Goal: Information Seeking & Learning: Learn about a topic

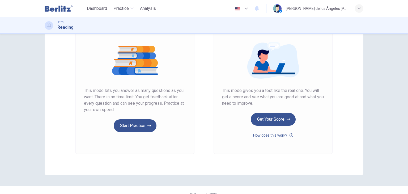
scroll to position [58, 0]
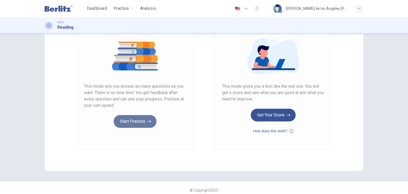
click at [129, 122] on button "Start Practice" at bounding box center [135, 121] width 43 height 13
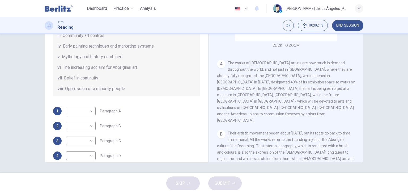
scroll to position [57, 0]
click at [88, 109] on body "This site uses cookies, as explained in our Privacy Policy . If you agree to th…" at bounding box center [204, 97] width 408 height 194
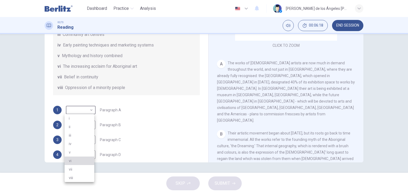
click at [81, 160] on li "vi" at bounding box center [79, 160] width 30 height 8
type input "**"
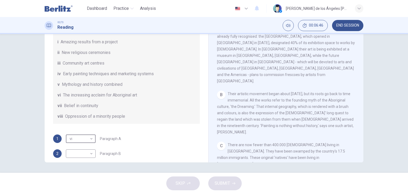
scroll to position [29, 0]
click at [88, 152] on body "This site uses cookies, as explained in our Privacy Policy . If you agree to th…" at bounding box center [204, 97] width 408 height 194
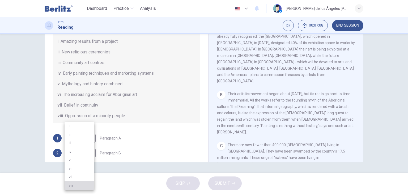
click at [73, 185] on li "viii" at bounding box center [79, 185] width 30 height 8
type input "****"
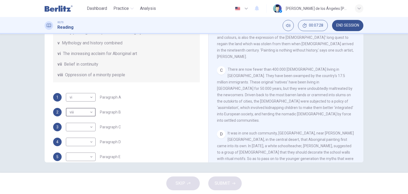
scroll to position [70, 0]
click at [89, 127] on body "This site uses cookies, as explained in our Privacy Policy . If you agree to th…" at bounding box center [204, 97] width 408 height 194
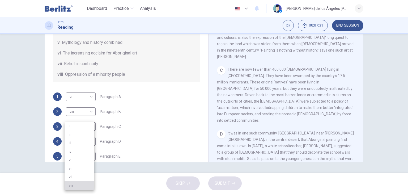
click at [74, 186] on li "viii" at bounding box center [79, 185] width 30 height 8
type input "****"
click at [89, 111] on body "This site uses cookies, as explained in our Privacy Policy . If you agree to th…" at bounding box center [204, 97] width 408 height 194
click at [89, 111] on div at bounding box center [204, 97] width 408 height 194
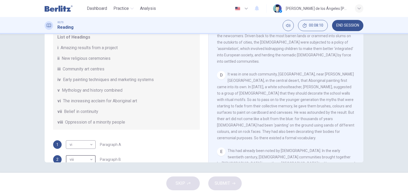
scroll to position [226, 0]
drag, startPoint x: 103, startPoint y: 59, endPoint x: 104, endPoint y: 140, distance: 80.9
click at [104, 140] on div "Questions 1 - 6 The Reading Passage has eight paragraphs A-H . Choose the most …" at bounding box center [126, 95] width 155 height 268
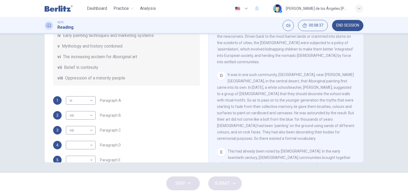
scroll to position [76, 0]
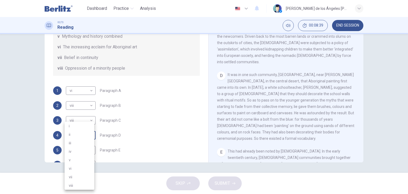
click at [90, 135] on body "This site uses cookies, as explained in our Privacy Policy . If you agree to th…" at bounding box center [204, 97] width 408 height 194
click at [77, 126] on li "i" at bounding box center [79, 126] width 30 height 8
type input "*"
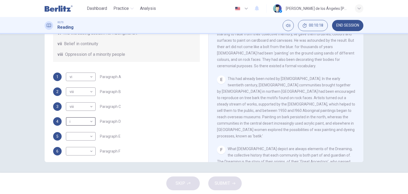
scroll to position [93, 0]
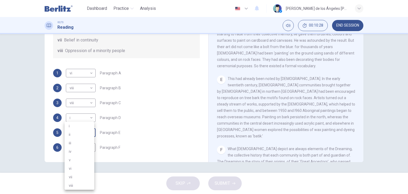
click at [91, 132] on body "This site uses cookies, as explained in our Privacy Policy . If you agree to th…" at bounding box center [204, 97] width 408 height 194
click at [71, 150] on li "iv" at bounding box center [79, 151] width 30 height 8
type input "**"
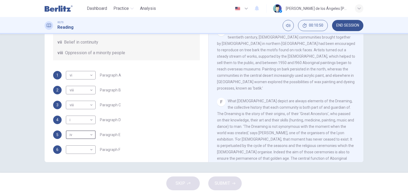
scroll to position [91, 0]
click at [83, 149] on body "This site uses cookies, as explained in our Privacy Policy . If you agree to th…" at bounding box center [204, 97] width 408 height 194
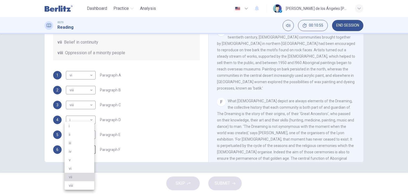
click at [78, 178] on li "vii" at bounding box center [79, 176] width 30 height 8
type input "***"
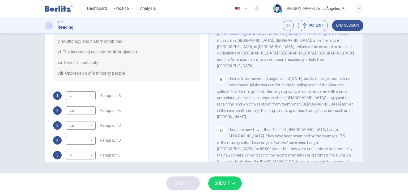
scroll to position [71, 0]
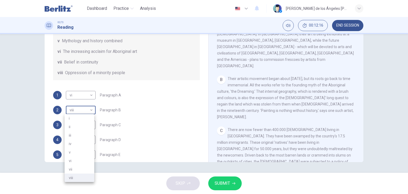
click at [88, 109] on body "This site uses cookies, as explained in our Privacy Policy . If you agree to th…" at bounding box center [204, 97] width 408 height 194
click at [71, 152] on li "v" at bounding box center [79, 152] width 30 height 8
type input "*"
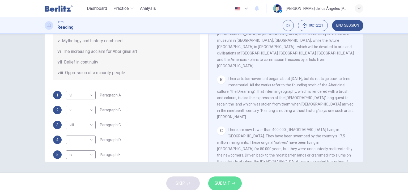
click at [228, 186] on span "SUBMIT" at bounding box center [221, 182] width 15 height 7
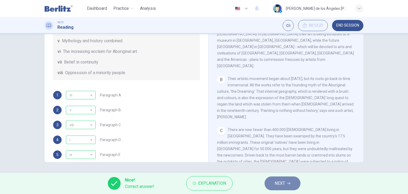
click at [280, 180] on span "NEXT" at bounding box center [279, 182] width 10 height 7
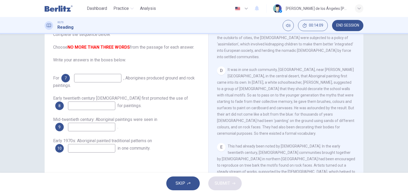
scroll to position [258, 0]
click at [102, 78] on input at bounding box center [97, 78] width 47 height 8
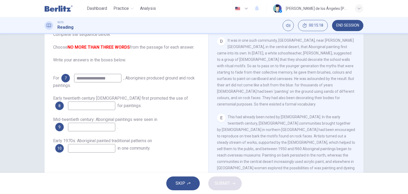
scroll to position [288, 0]
type input "**********"
click at [94, 106] on input at bounding box center [91, 105] width 47 height 8
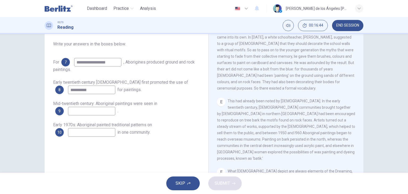
scroll to position [67, 0]
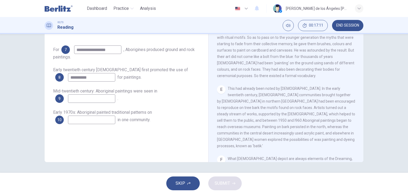
type input "**********"
click at [95, 99] on input at bounding box center [91, 98] width 47 height 8
type input "**********"
click at [85, 120] on input at bounding box center [91, 119] width 47 height 8
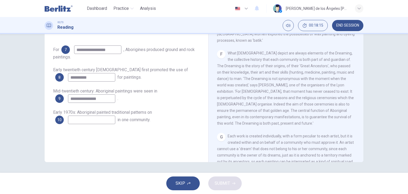
scroll to position [363, 0]
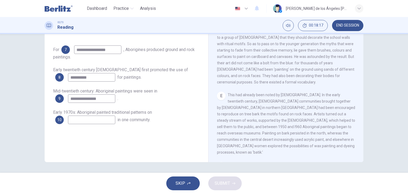
click at [303, 110] on span "This had already been noted by [DEMOGRAPHIC_DATA]. In the early twentieth centu…" at bounding box center [286, 124] width 138 height 62
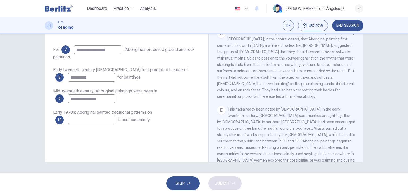
scroll to position [264, 0]
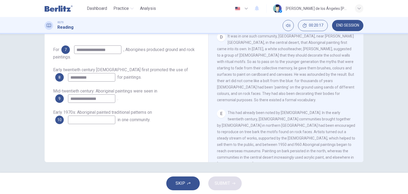
drag, startPoint x: 322, startPoint y: 108, endPoint x: 350, endPoint y: 105, distance: 28.8
click at [350, 109] on div "E This had already been noted by [DEMOGRAPHIC_DATA]. In the early twentieth cen…" at bounding box center [286, 141] width 138 height 64
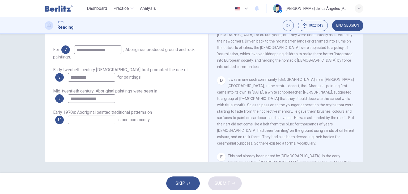
scroll to position [221, 0]
click at [103, 122] on input at bounding box center [91, 119] width 47 height 8
type input "**********"
click at [226, 184] on span "SUBMIT" at bounding box center [221, 182] width 15 height 7
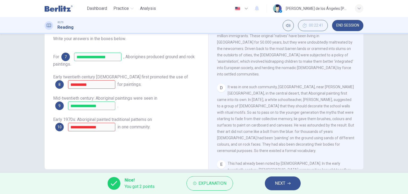
scroll to position [64, 0]
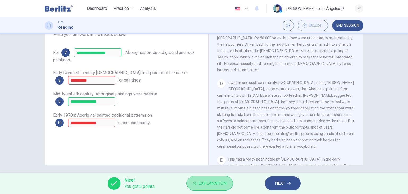
click at [205, 181] on span "Explanation" at bounding box center [212, 182] width 28 height 7
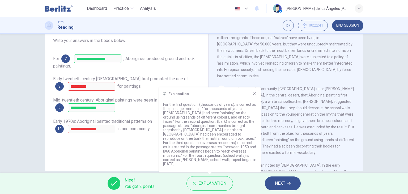
scroll to position [67, 0]
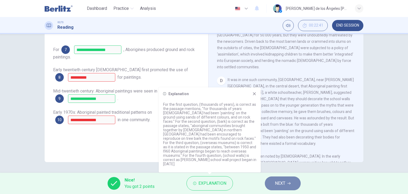
click at [289, 185] on button "NEXT" at bounding box center [283, 183] width 36 height 14
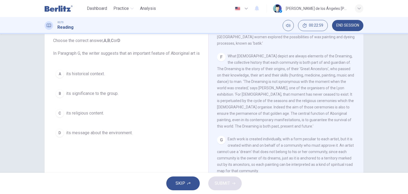
scroll to position [426, 0]
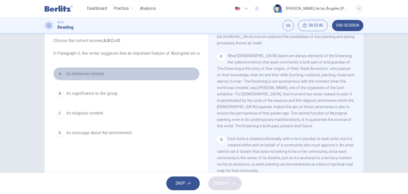
click at [91, 76] on button "A its historical context." at bounding box center [126, 73] width 146 height 13
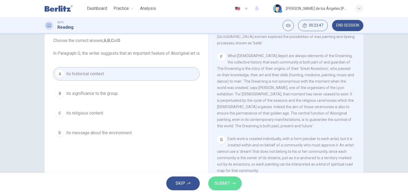
click at [224, 179] on button "SUBMIT" at bounding box center [224, 183] width 33 height 14
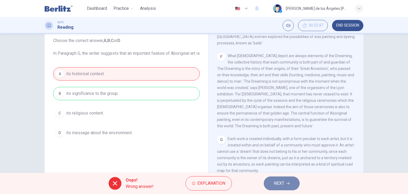
click at [282, 186] on span "NEXT" at bounding box center [279, 182] width 10 height 7
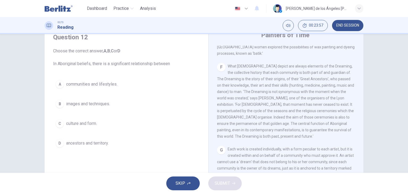
scroll to position [23, 0]
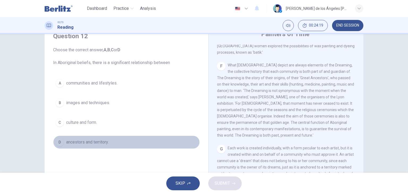
click at [100, 143] on span "ancestors and territory." at bounding box center [87, 142] width 42 height 6
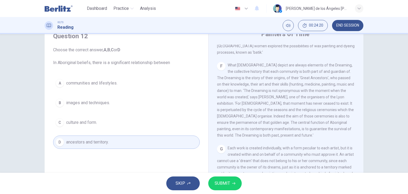
click at [217, 180] on span "SUBMIT" at bounding box center [221, 182] width 15 height 7
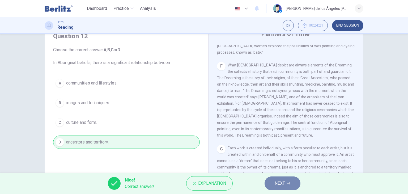
click at [273, 185] on button "NEXT" at bounding box center [282, 183] width 36 height 14
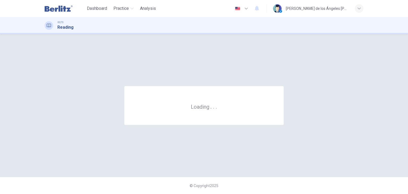
scroll to position [0, 0]
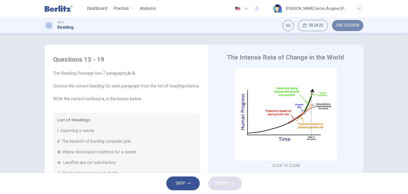
click at [348, 24] on span "END SESSION" at bounding box center [347, 25] width 23 height 4
